Goal: Transaction & Acquisition: Purchase product/service

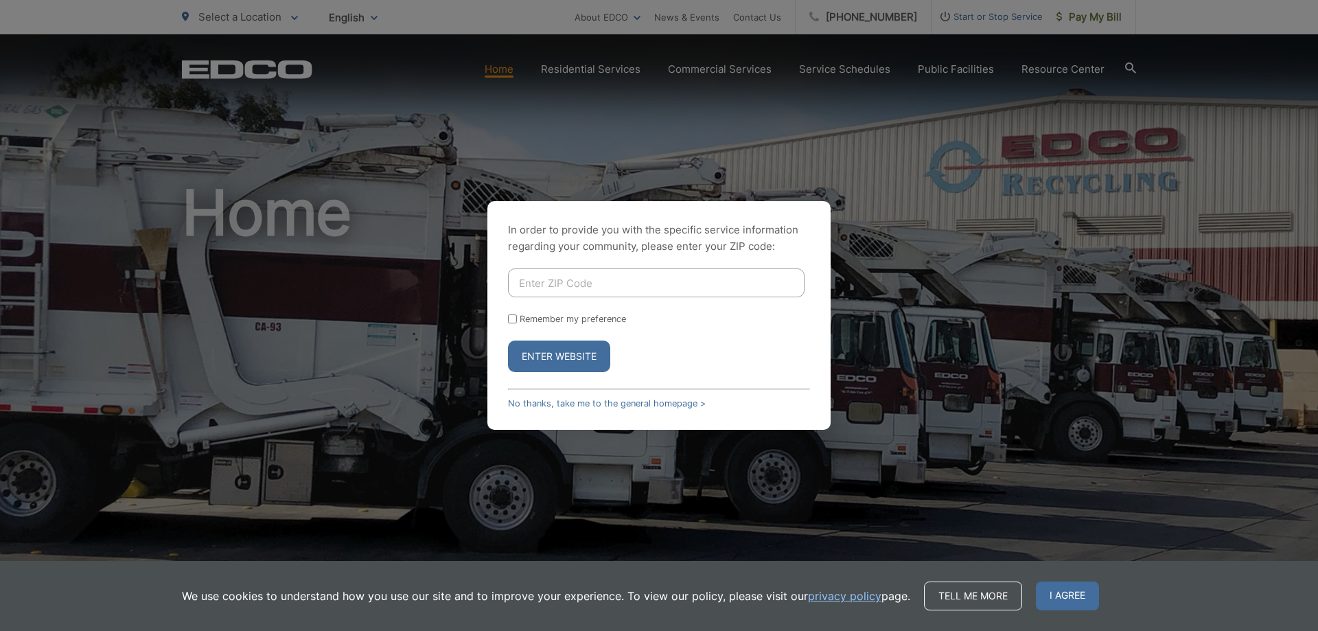
click at [533, 292] on input "Enter ZIP Code" at bounding box center [656, 282] width 297 height 29
type input "92026"
click at [529, 358] on button "Enter Website" at bounding box center [559, 356] width 102 height 32
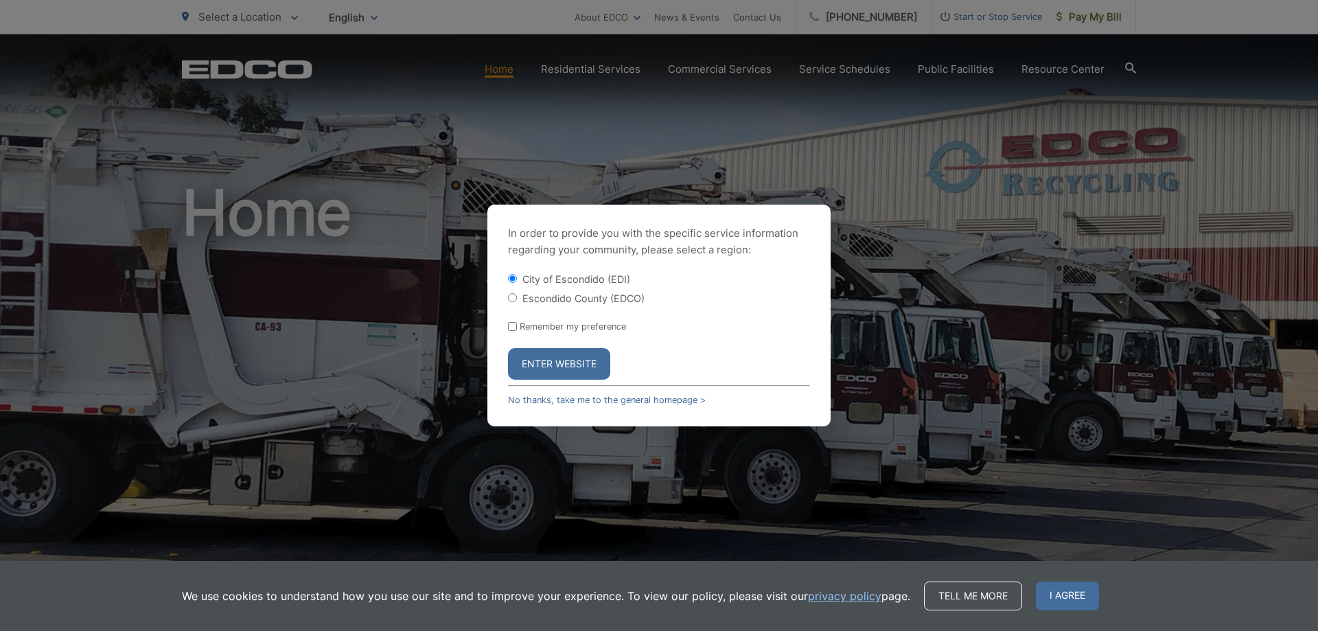
click at [557, 304] on div "Escondido County (EDCO)" at bounding box center [659, 298] width 302 height 14
click at [540, 297] on label "Escondido County (EDCO)" at bounding box center [583, 298] width 122 height 12
click at [517, 297] on input "Escondido County (EDCO)" at bounding box center [512, 297] width 9 height 9
radio input "true"
click at [542, 373] on button "Enter Website" at bounding box center [559, 364] width 102 height 32
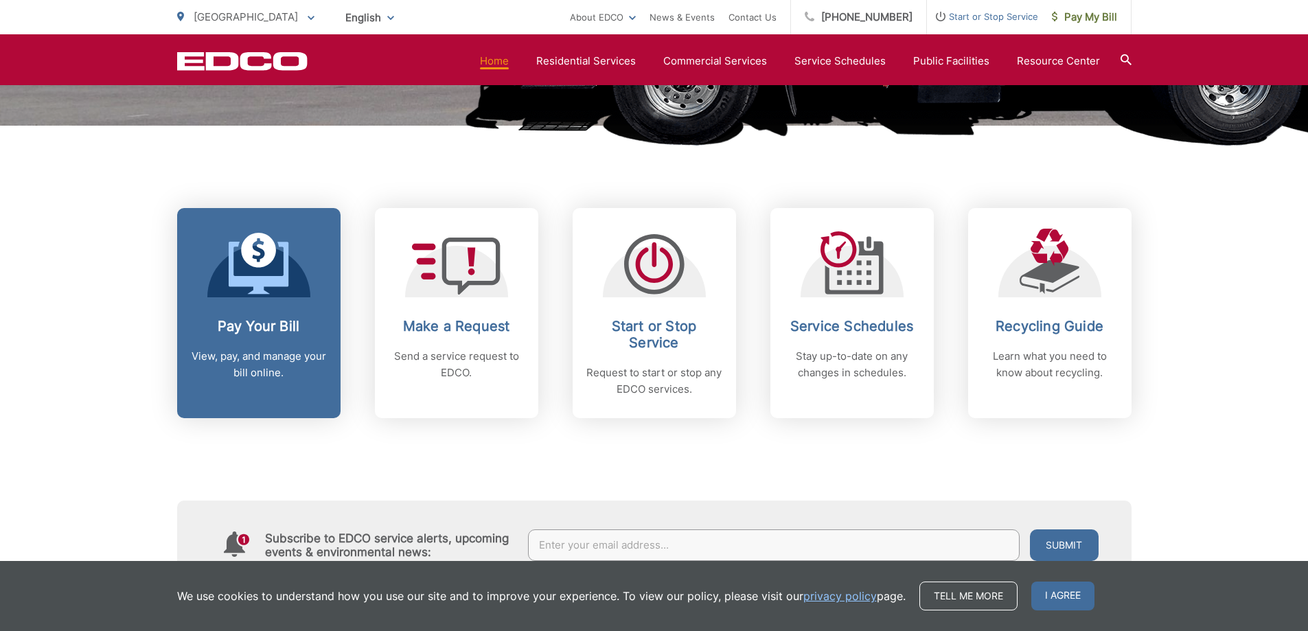
scroll to position [478, 0]
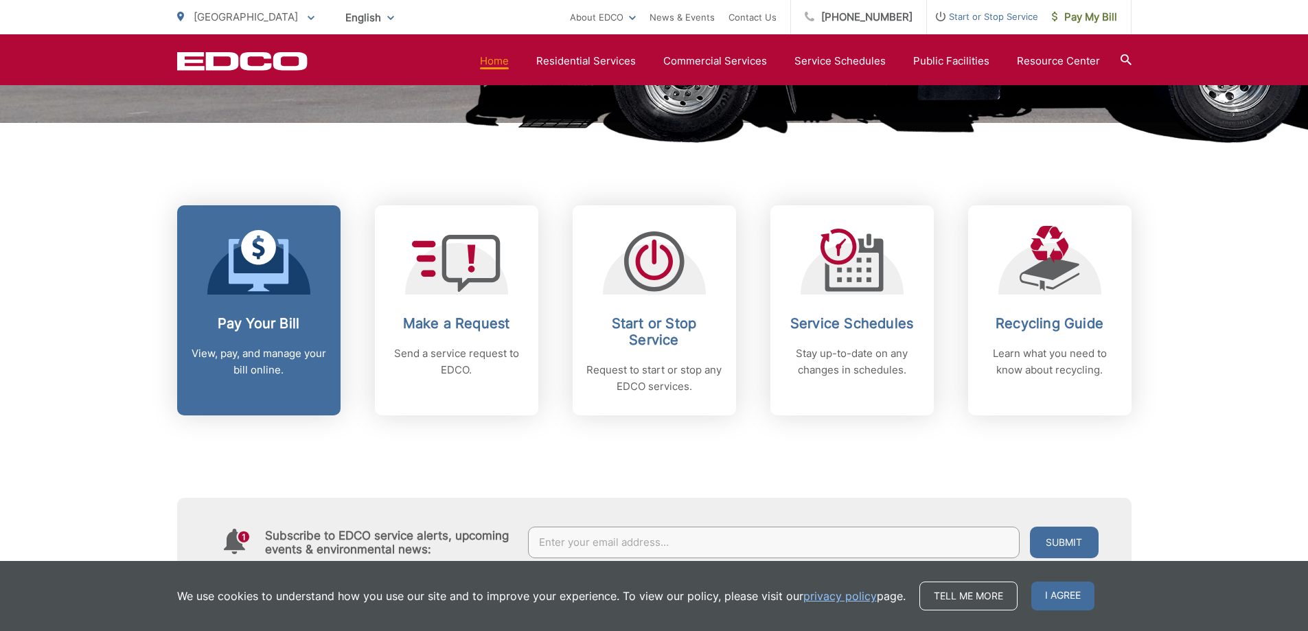
click at [201, 277] on link "Pay Your Bill View, pay, and manage your bill online." at bounding box center [258, 310] width 163 height 210
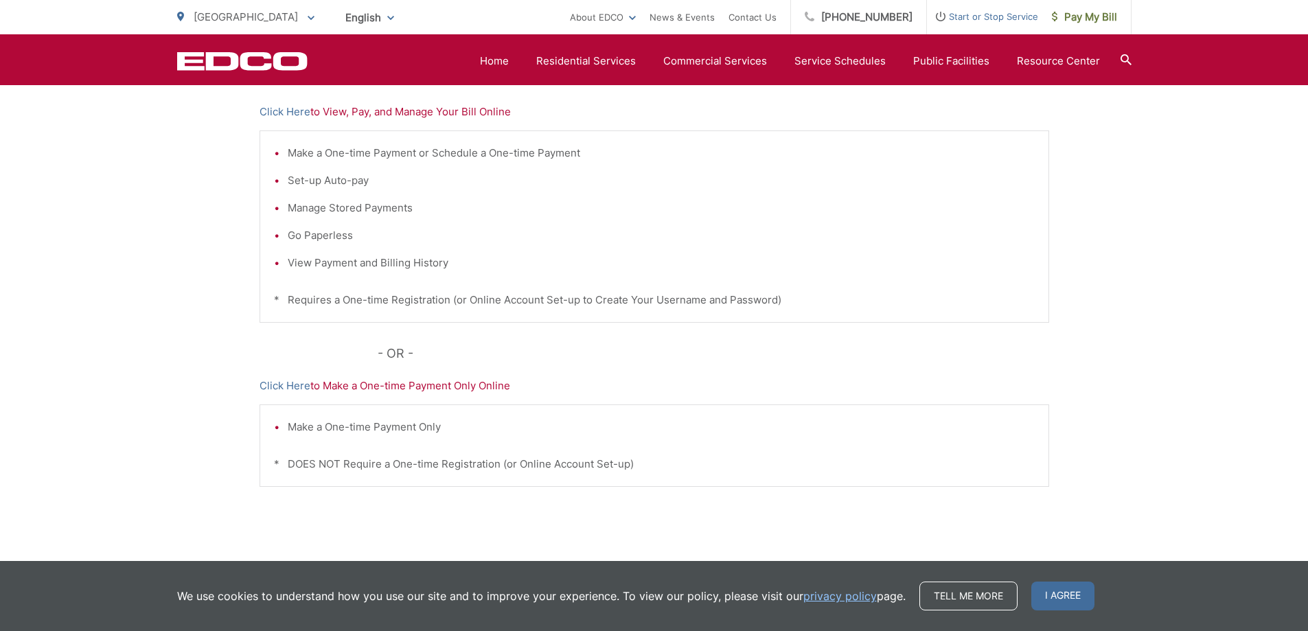
scroll to position [303, 0]
click at [299, 386] on link "Click Here" at bounding box center [284, 384] width 51 height 16
